Goal: Find specific page/section: Find specific page/section

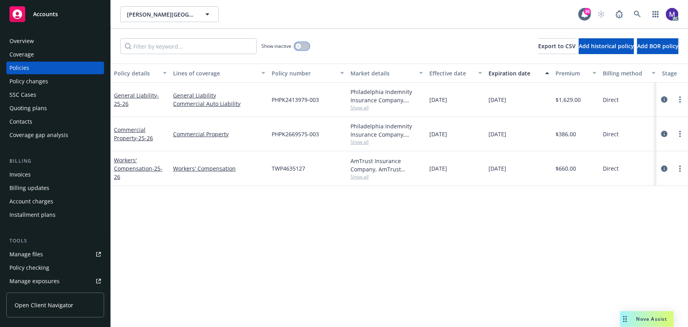
drag, startPoint x: 304, startPoint y: 46, endPoint x: 307, endPoint y: 49, distance: 4.2
click at [304, 46] on button "button" at bounding box center [302, 46] width 15 height 8
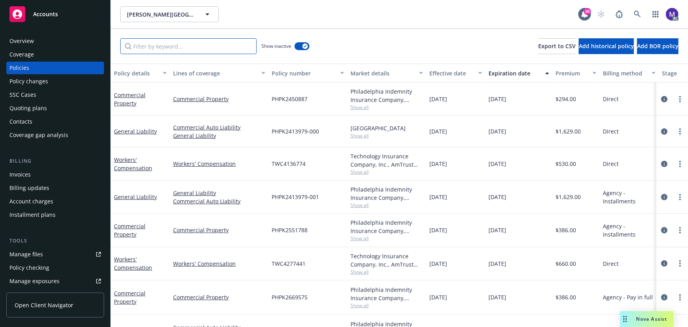
click at [144, 49] on input "Filter by keyword..." at bounding box center [188, 46] width 136 height 16
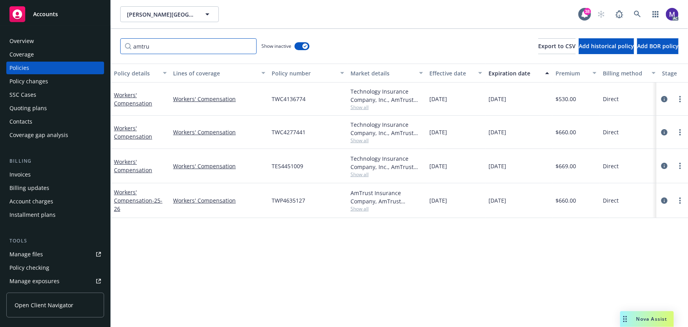
type input "amtru"
click at [361, 176] on span "Show all" at bounding box center [387, 174] width 73 height 7
click at [288, 166] on span "TES4451009" at bounding box center [288, 166] width 32 height 8
